Goal: Task Accomplishment & Management: Use online tool/utility

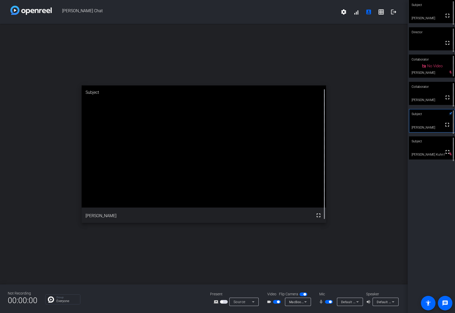
click at [330, 302] on span "button" at bounding box center [330, 302] width 3 height 3
